Goal: Contribute content

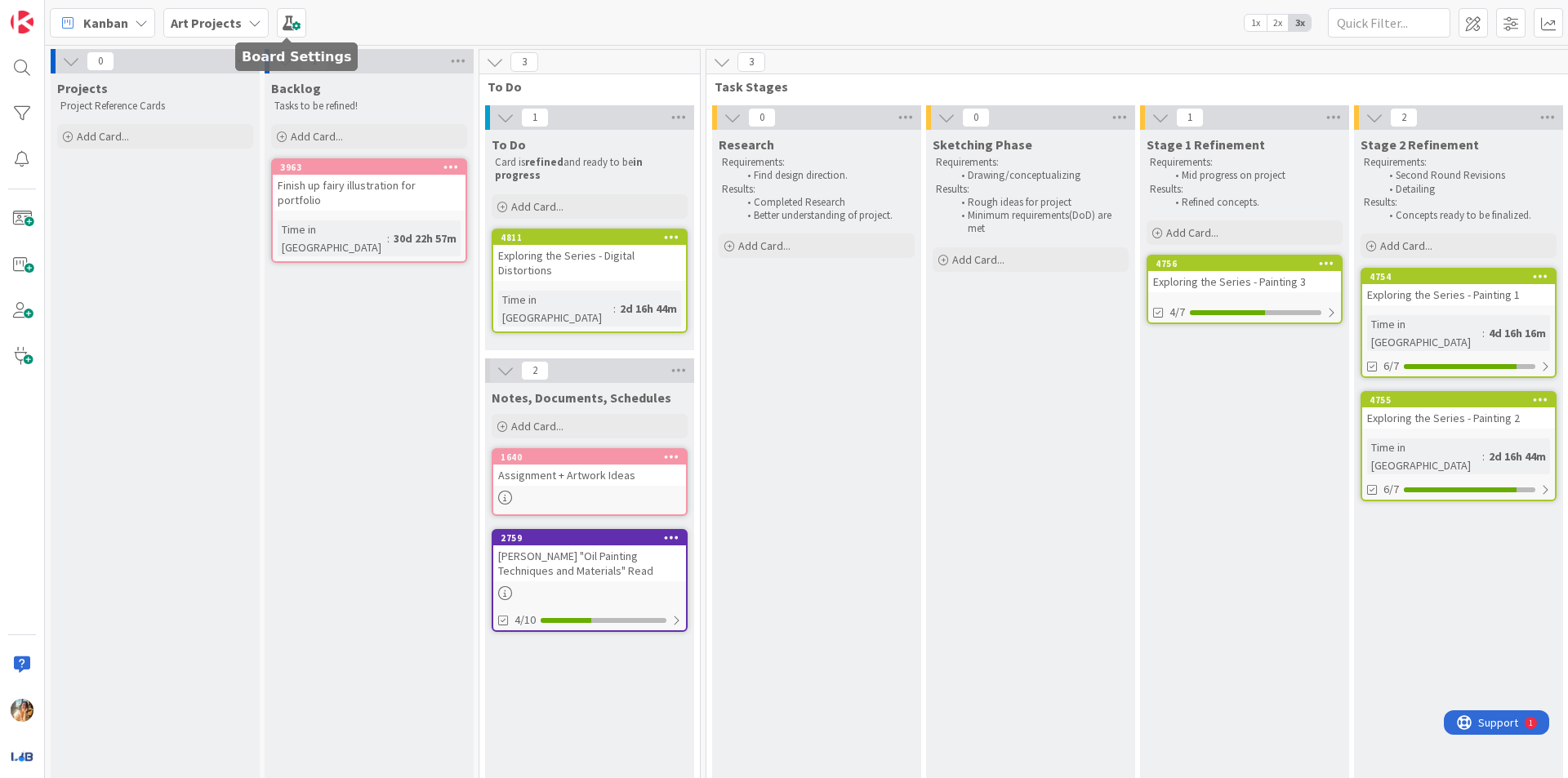
click at [222, 26] on b "Art Projects" at bounding box center [206, 23] width 71 height 16
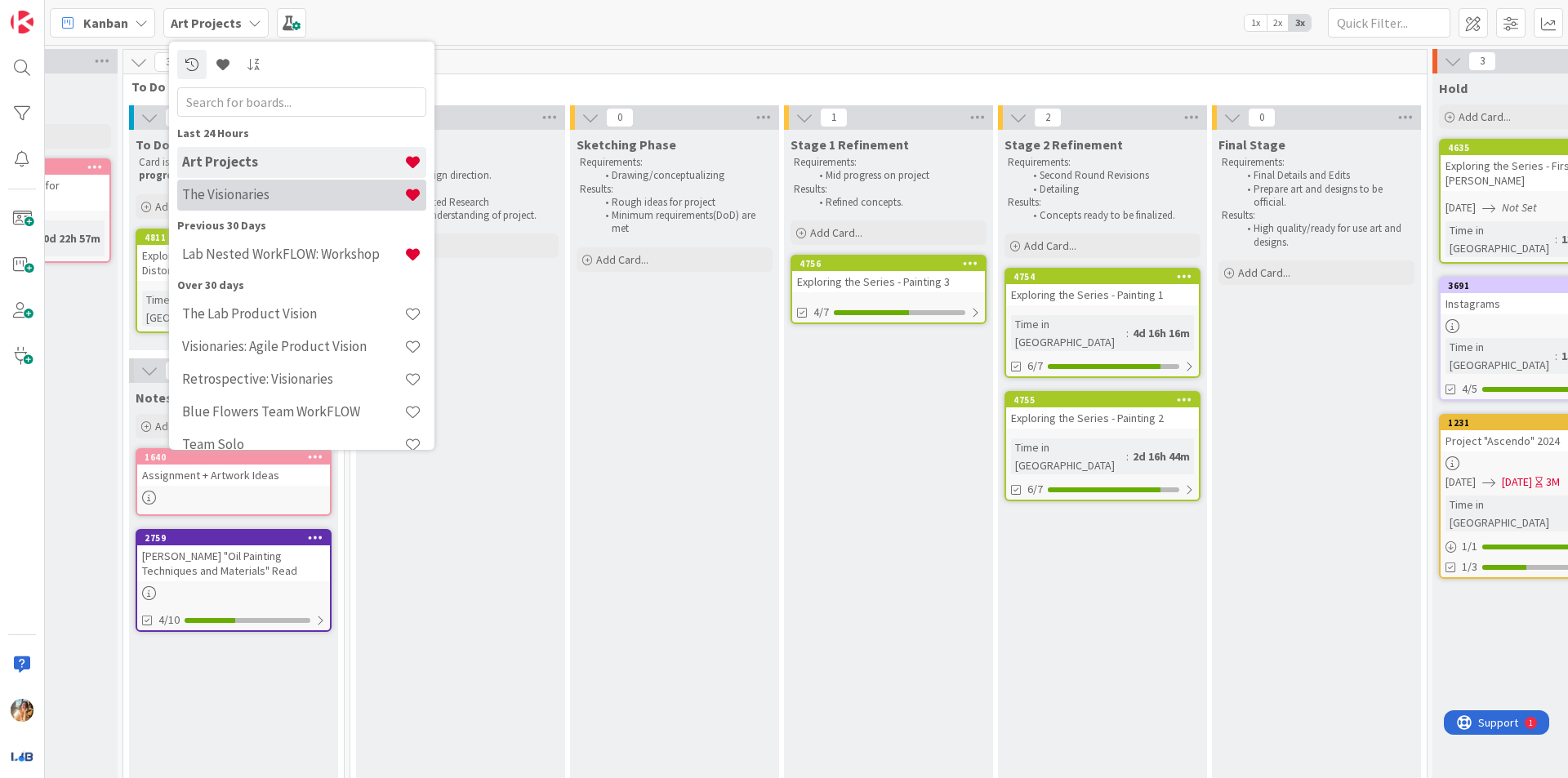
click at [332, 192] on h4 "The Visionaries" at bounding box center [293, 194] width 222 height 16
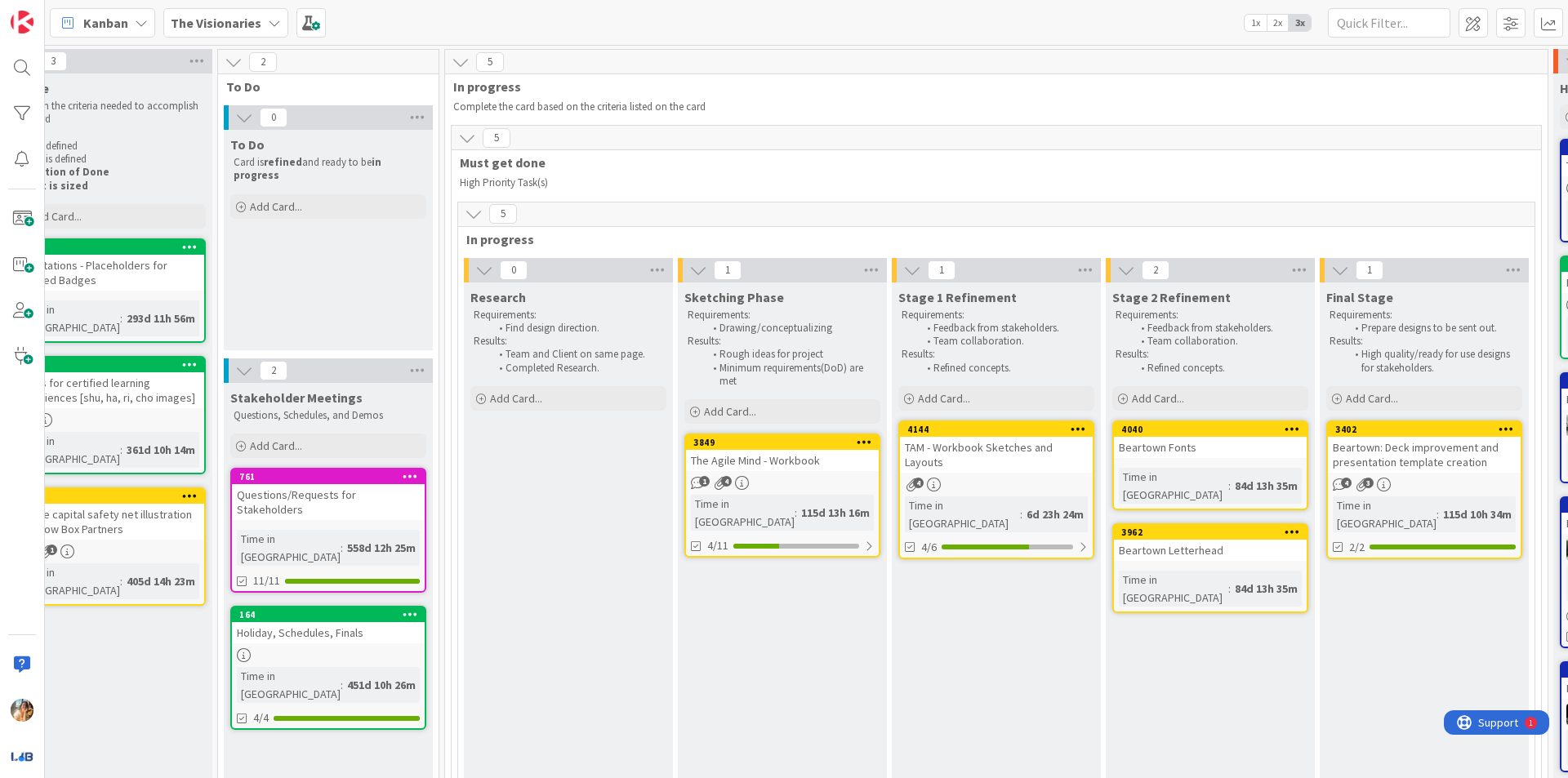
scroll to position [0, 359]
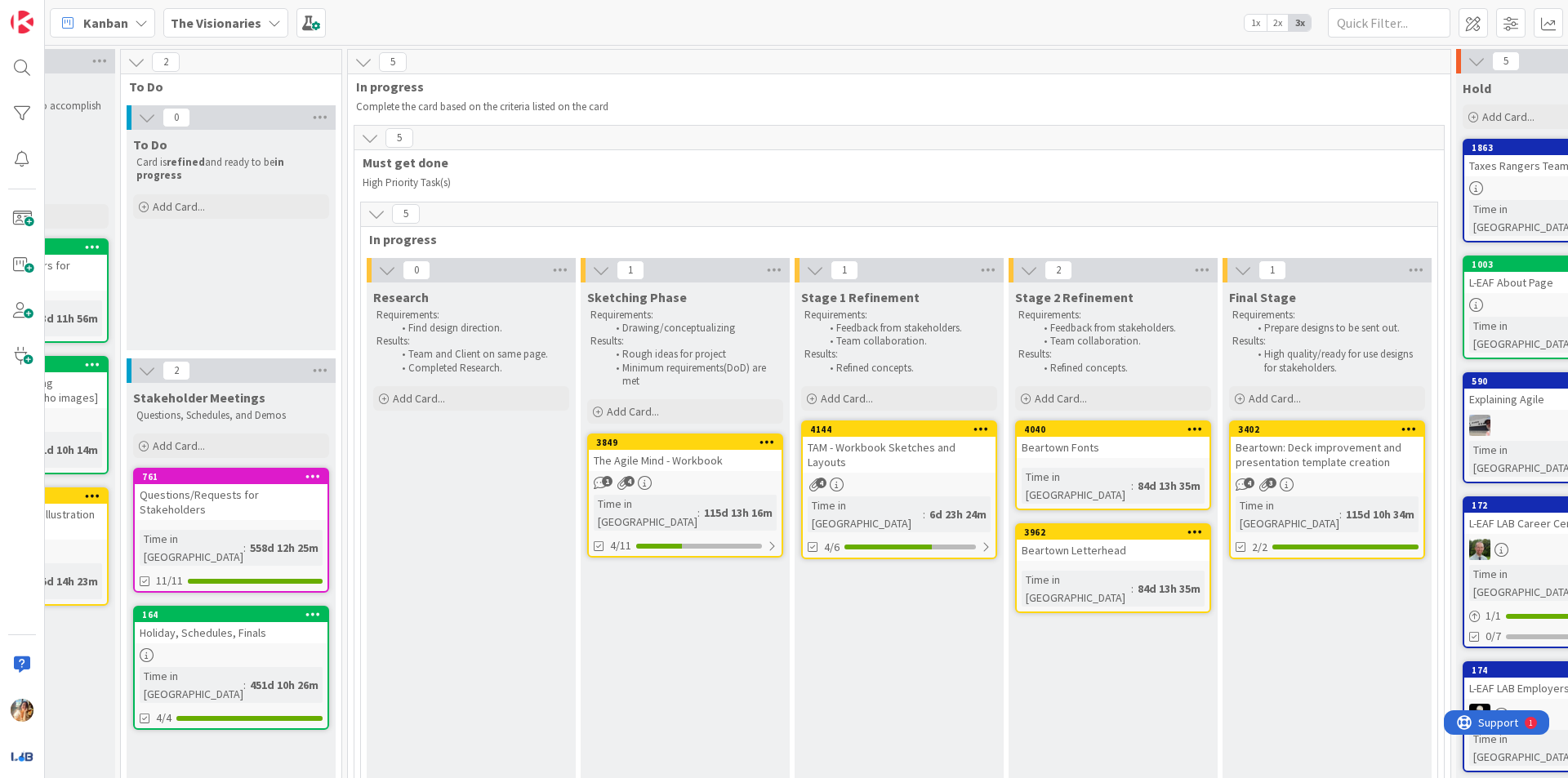
click at [874, 451] on div "TAM - Workbook Sketches and Layouts" at bounding box center [899, 455] width 193 height 36
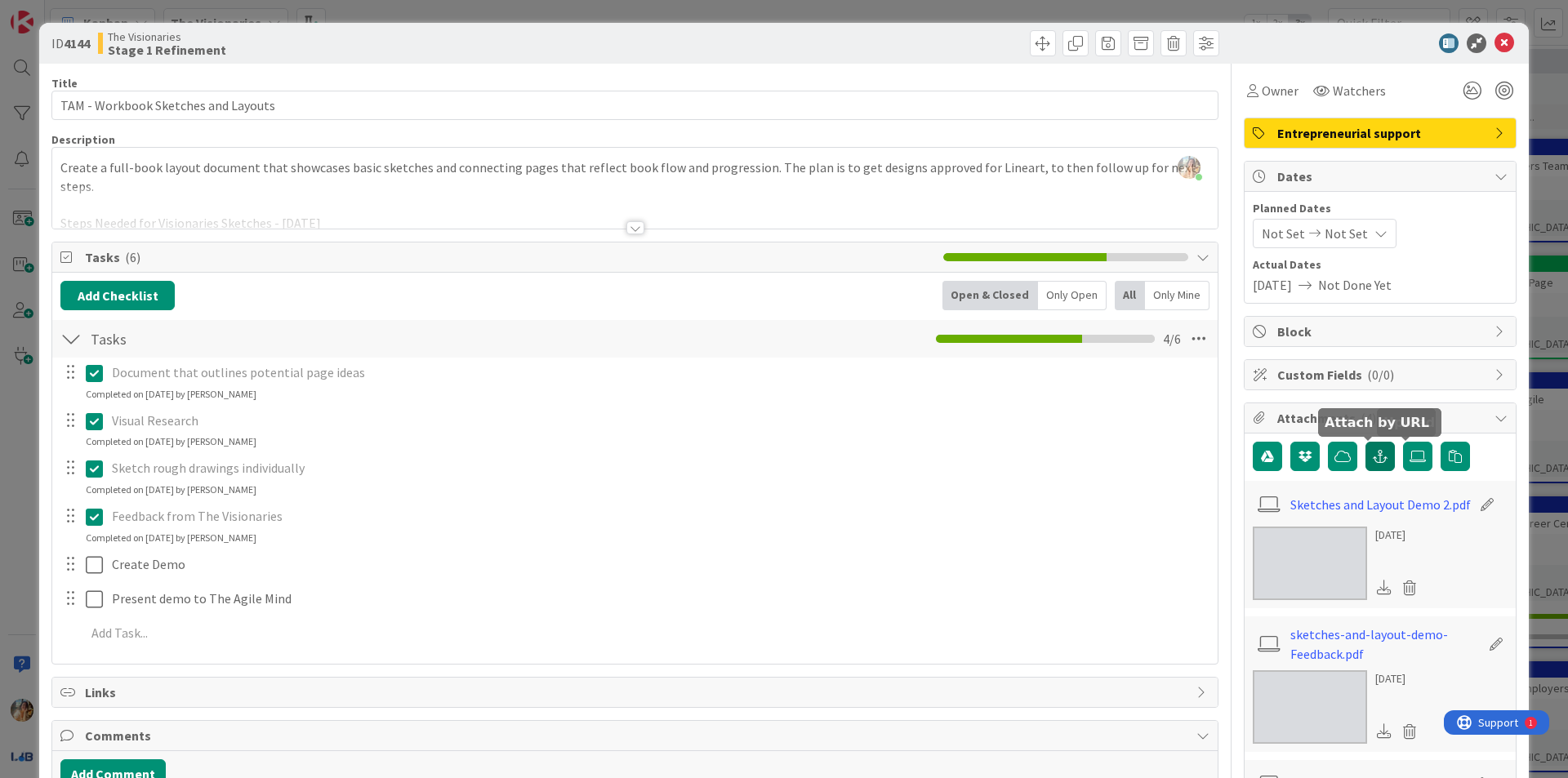
click at [1381, 455] on button "button" at bounding box center [1380, 456] width 30 height 30
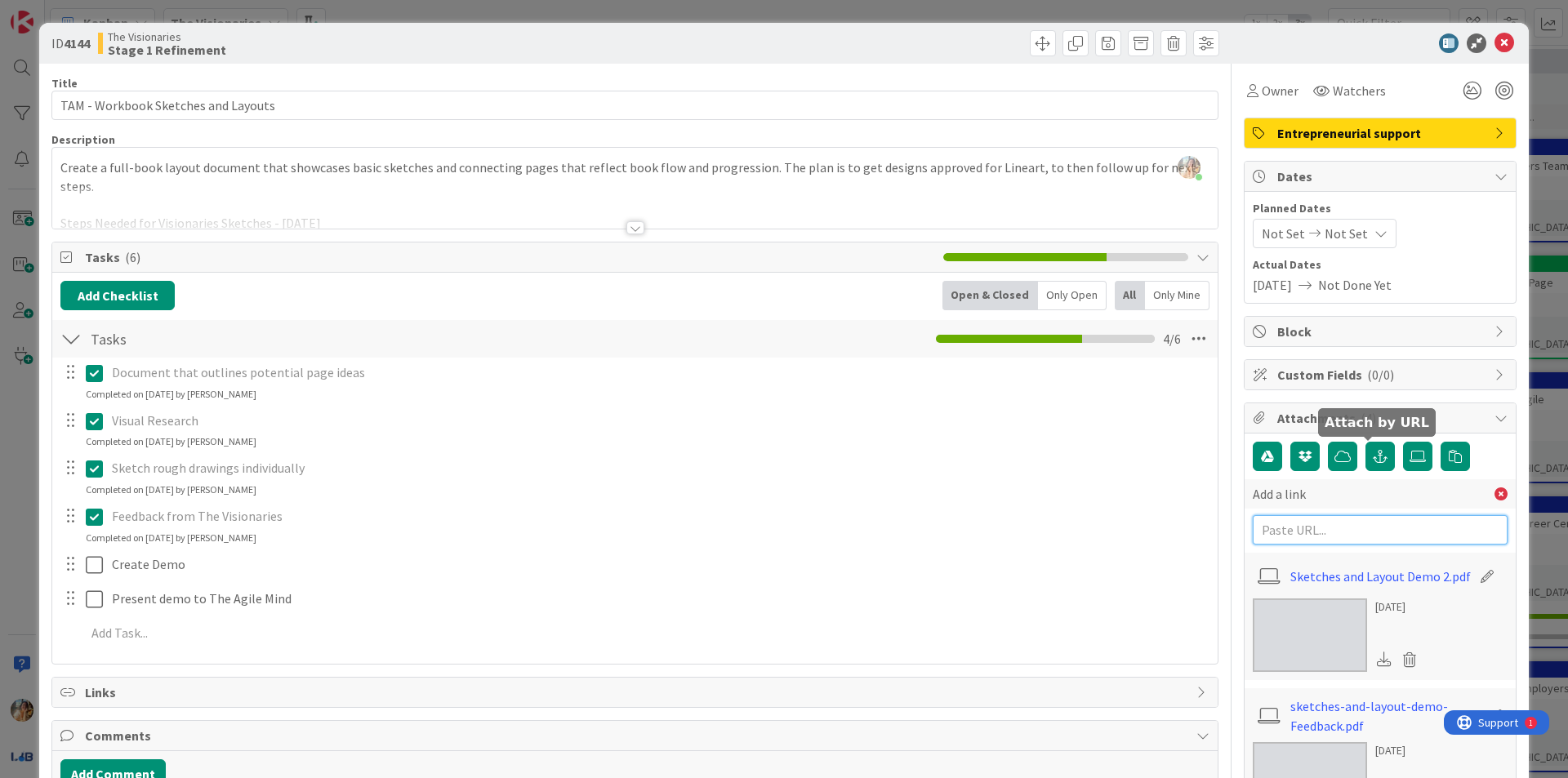
click at [1379, 527] on input "text" at bounding box center [1380, 530] width 254 height 30
paste input "[URL][DOMAIN_NAME]"
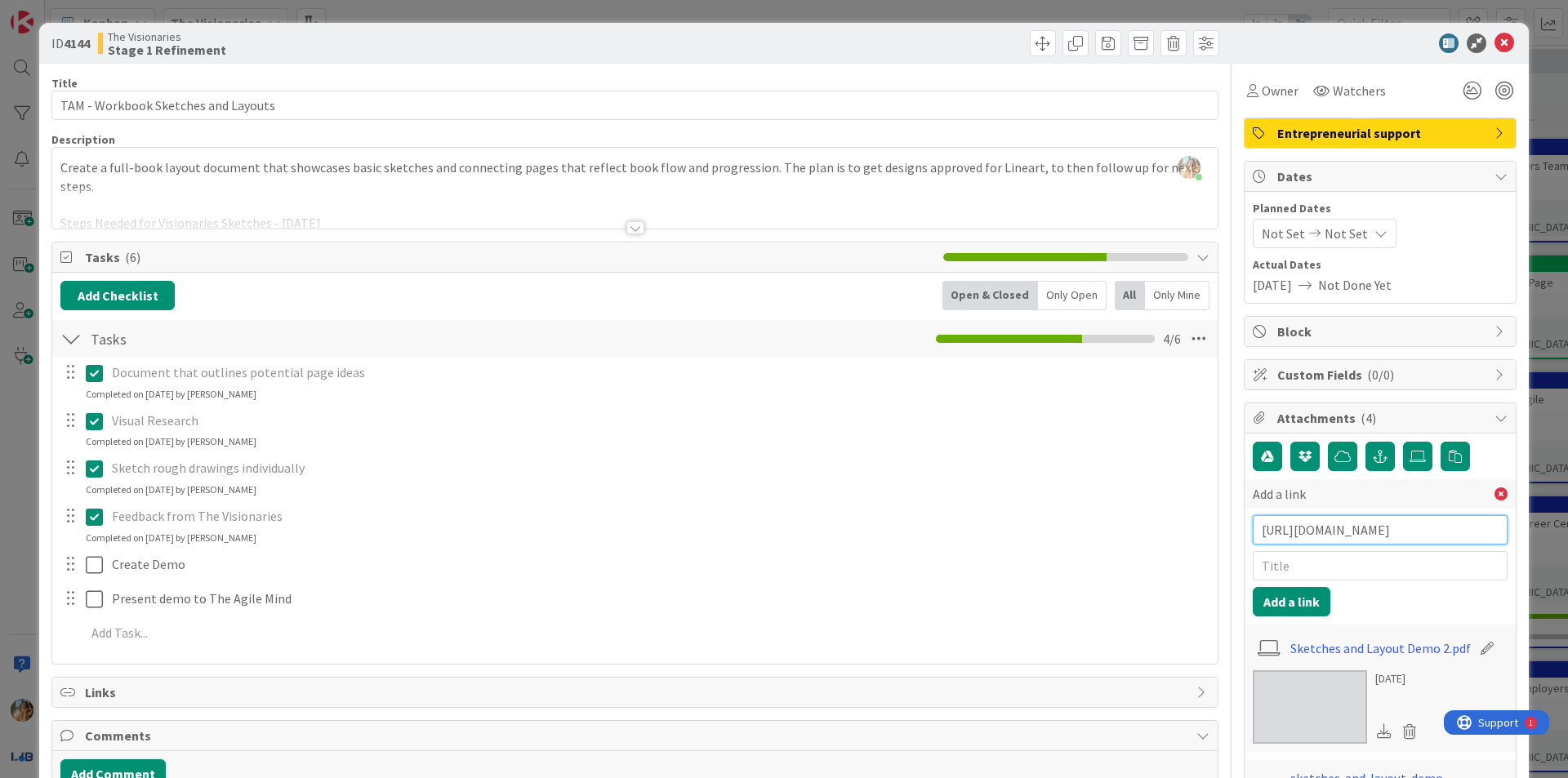
type input "[URL][DOMAIN_NAME]"
click at [1364, 578] on input "text" at bounding box center [1380, 565] width 254 height 30
type input "DEMO"
click at [1301, 594] on button "Add a link" at bounding box center [1291, 602] width 77 height 30
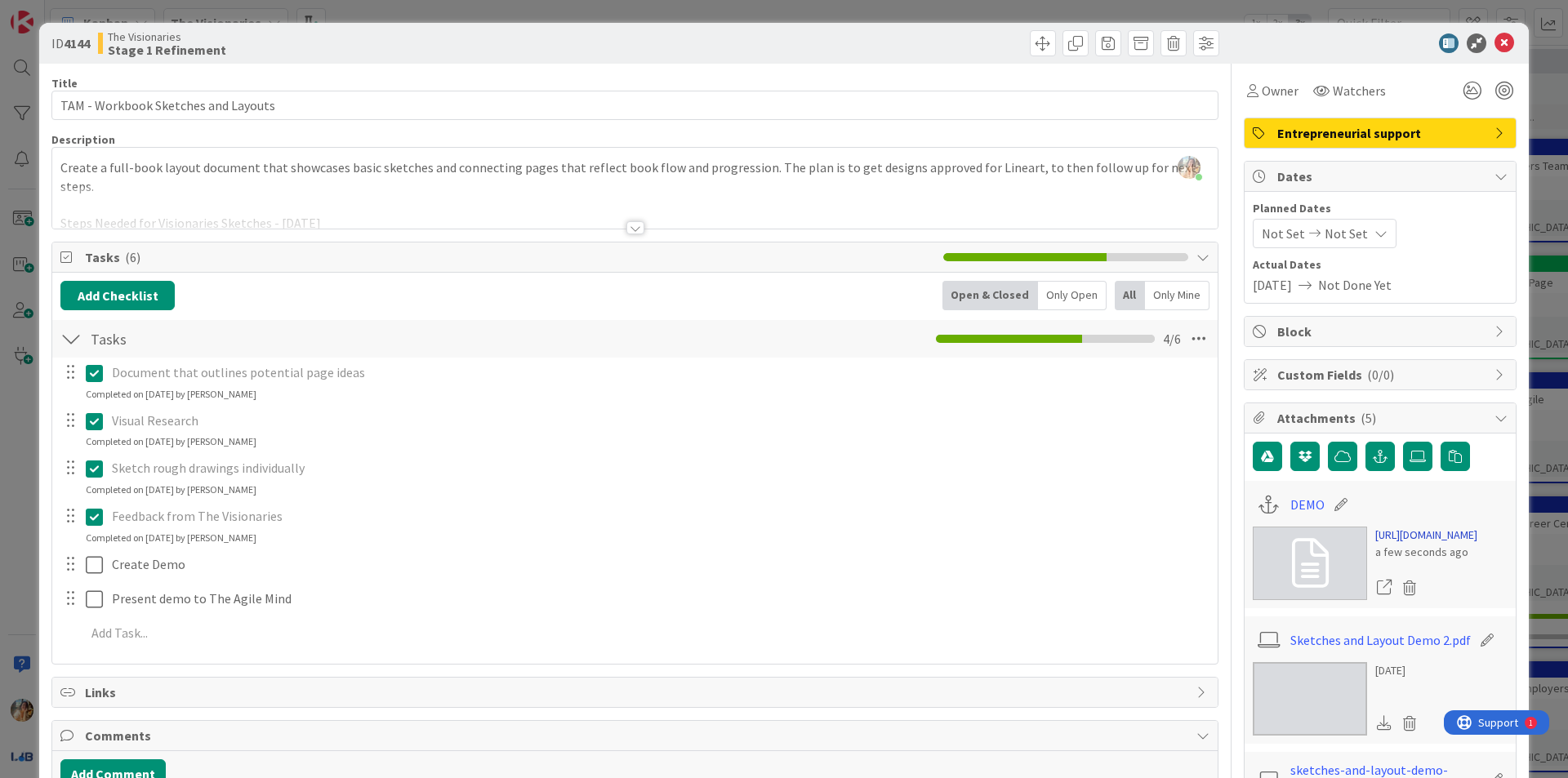
click at [1409, 543] on link "[URL][DOMAIN_NAME]" at bounding box center [1426, 535] width 102 height 17
click at [1410, 454] on icon at bounding box center [1418, 456] width 16 height 13
click at [1403, 442] on input "file" at bounding box center [1403, 442] width 0 height 0
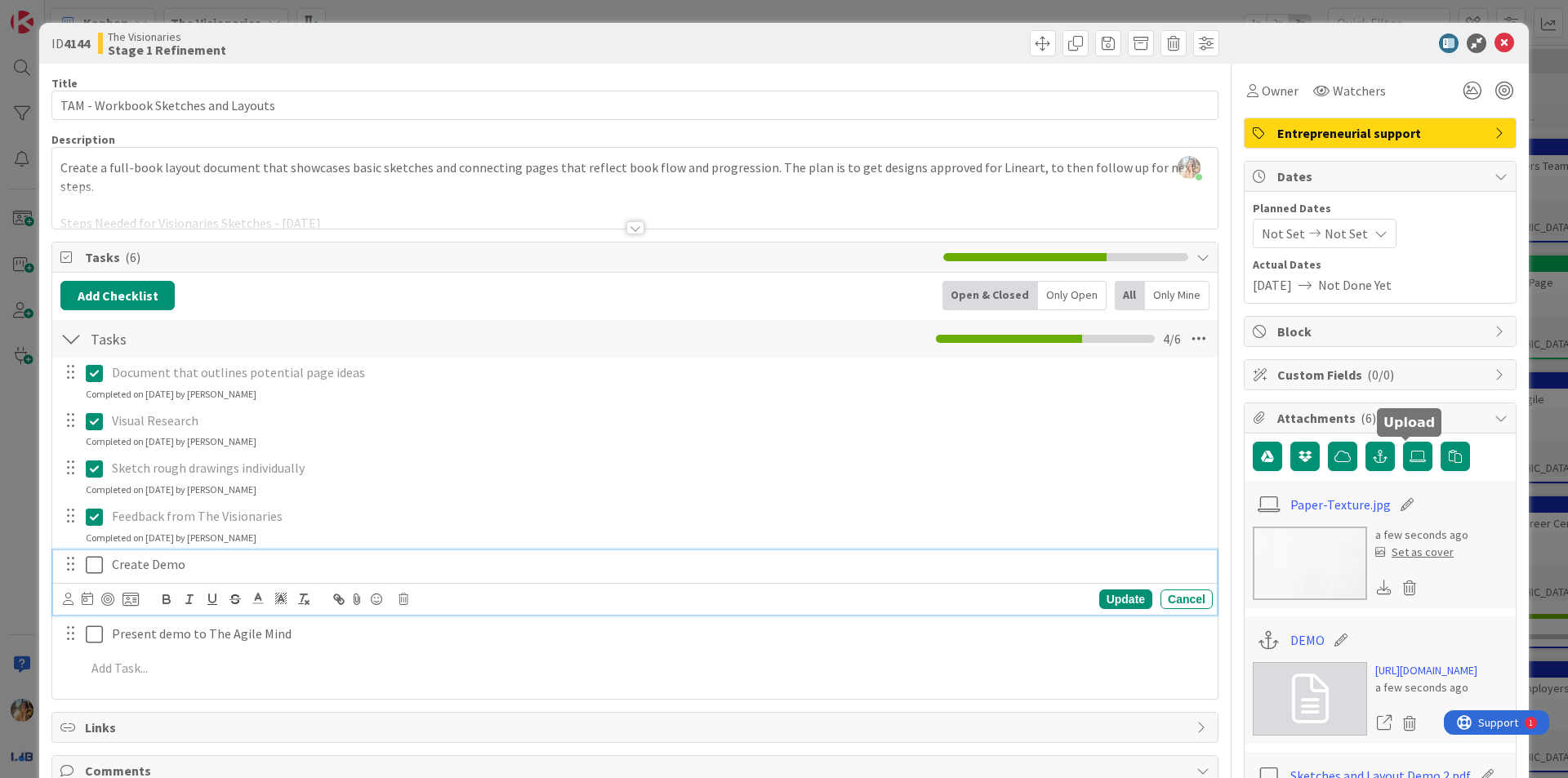
click at [91, 559] on icon at bounding box center [94, 565] width 17 height 20
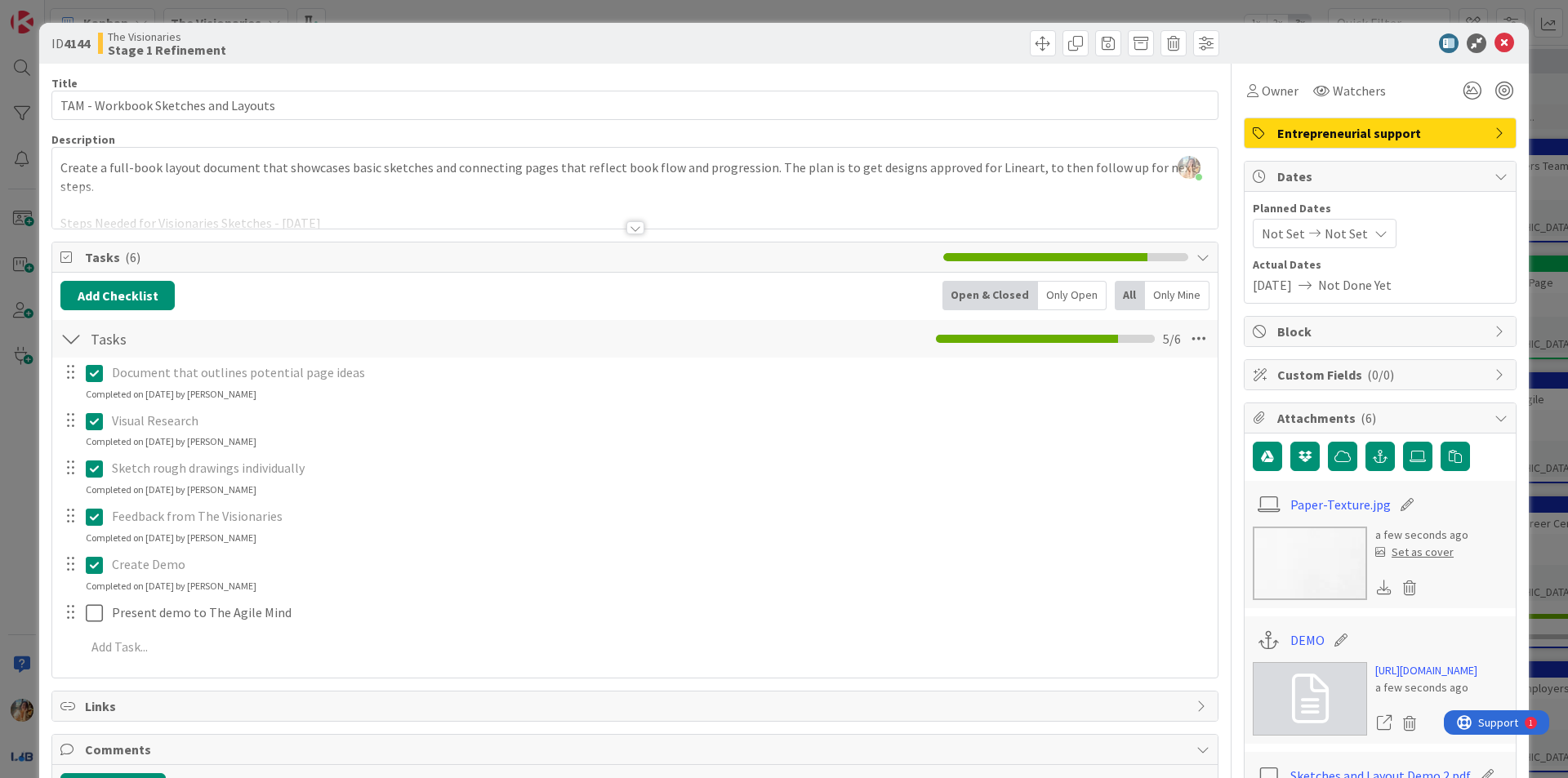
click at [11, 570] on div "ID 4144 The Visionaries Stage 1 Refinement Title 35 / 128 TAM - Workbook Sketch…" at bounding box center [784, 389] width 1568 height 778
